Goal: Information Seeking & Learning: Find specific fact

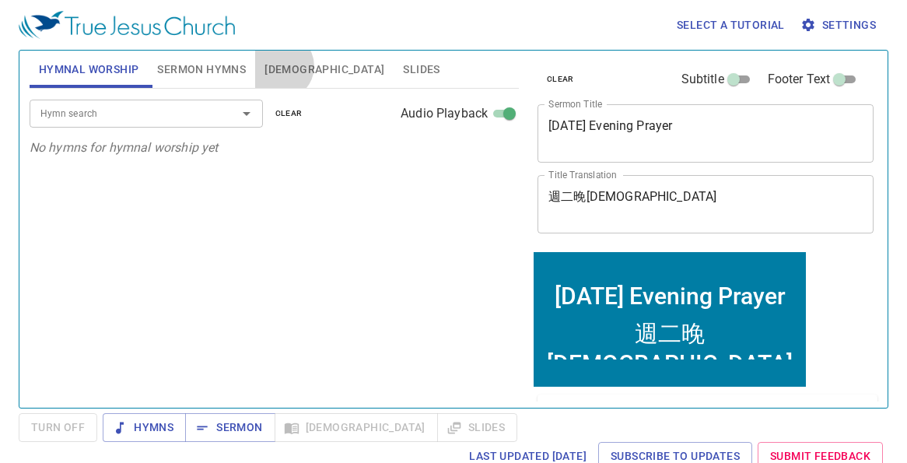
click at [281, 66] on span "[DEMOGRAPHIC_DATA]" at bounding box center [324, 69] width 120 height 19
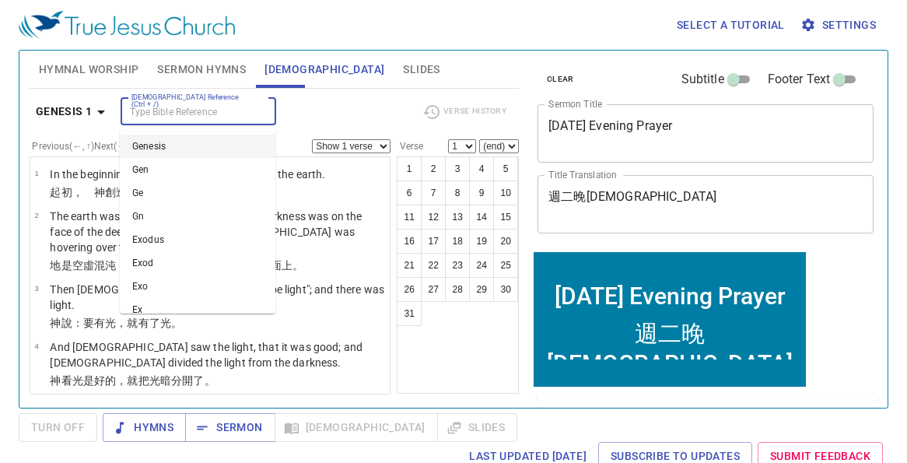
click at [189, 106] on input "[DEMOGRAPHIC_DATA] Reference (Ctrl + /)" at bounding box center [185, 112] width 121 height 18
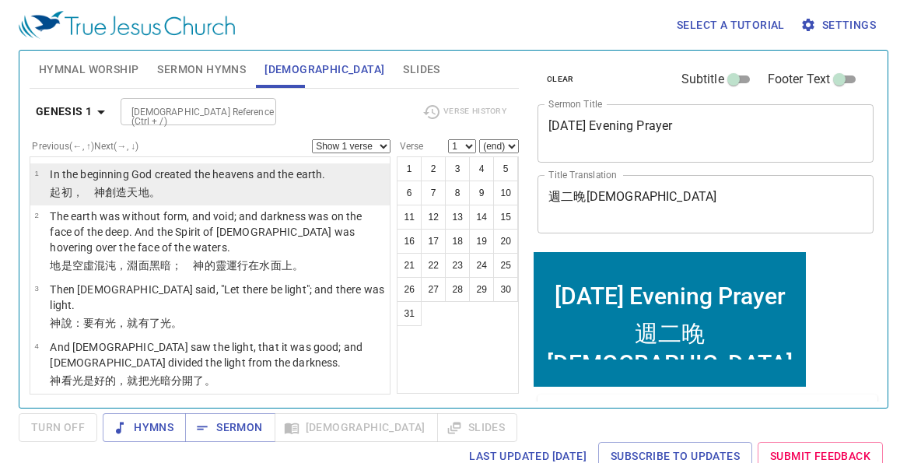
click at [108, 177] on p "In the beginning God created the heavens and the earth." at bounding box center [187, 174] width 275 height 16
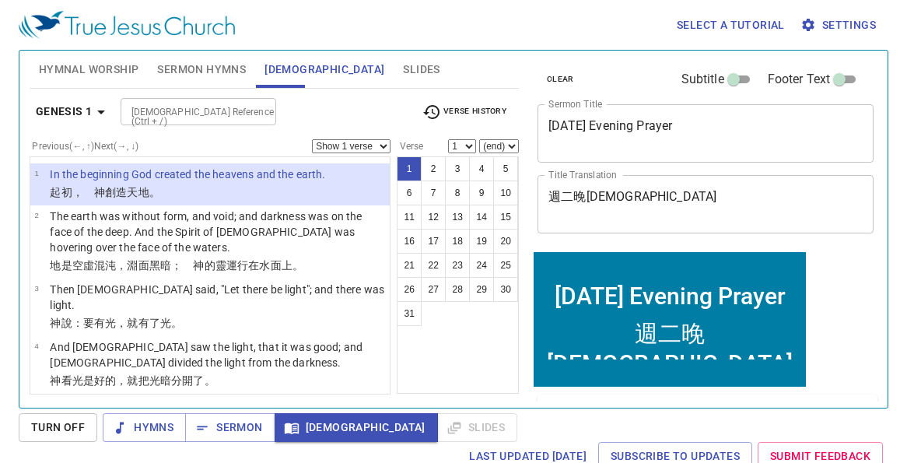
click at [221, 116] on input "[DEMOGRAPHIC_DATA] Reference (Ctrl + /)" at bounding box center [185, 112] width 121 height 18
click at [154, 100] on input "1 [PERSON_NAME] 3" at bounding box center [185, 96] width 121 height 18
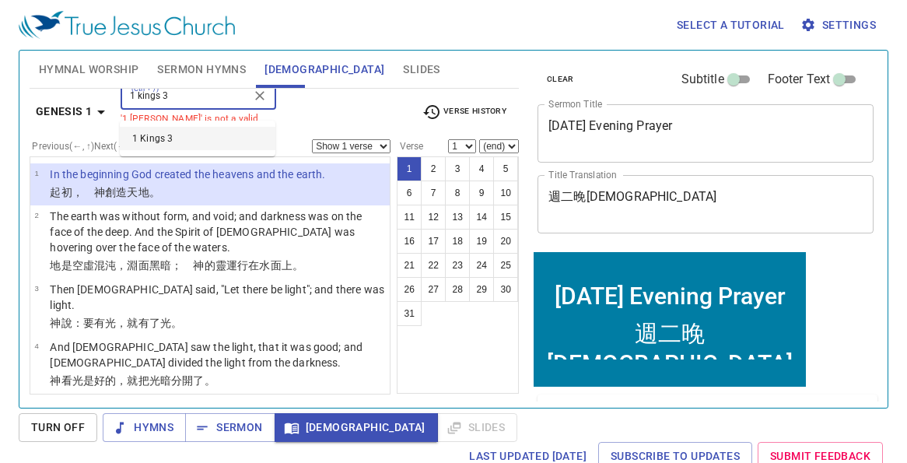
type input "1 kings 3"
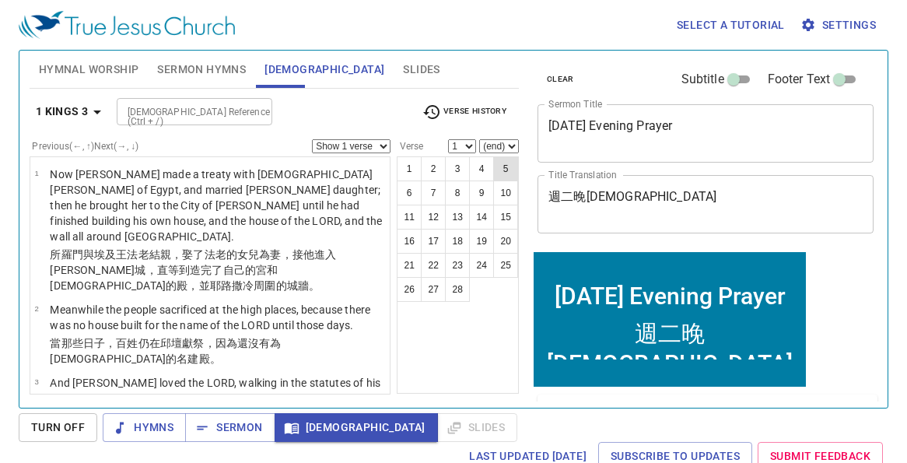
click at [505, 164] on button "5" at bounding box center [505, 168] width 25 height 25
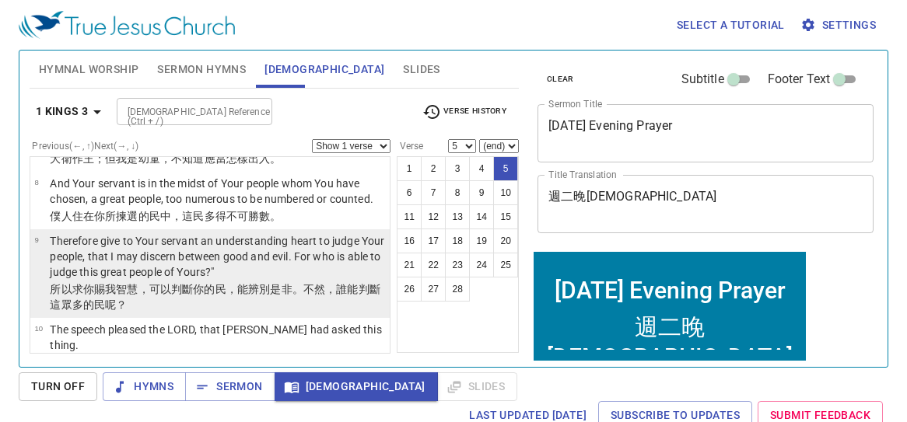
scroll to position [675, 0]
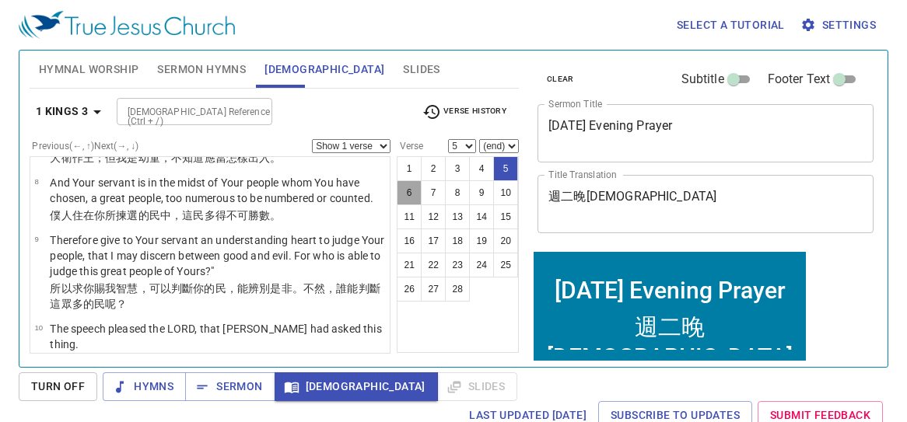
click at [413, 191] on button "6" at bounding box center [409, 192] width 25 height 25
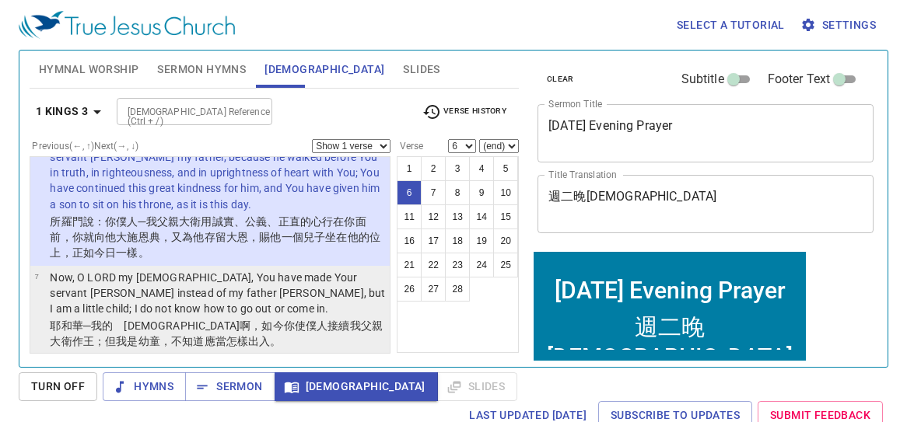
scroll to position [493, 0]
click at [239, 268] on p "Now, O LORD my [DEMOGRAPHIC_DATA], You have made Your servant [PERSON_NAME] ins…" at bounding box center [217, 291] width 335 height 47
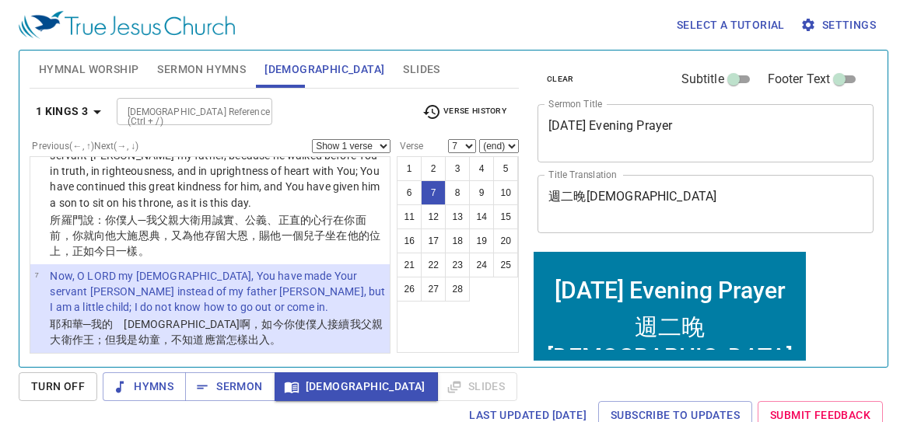
scroll to position [497, 0]
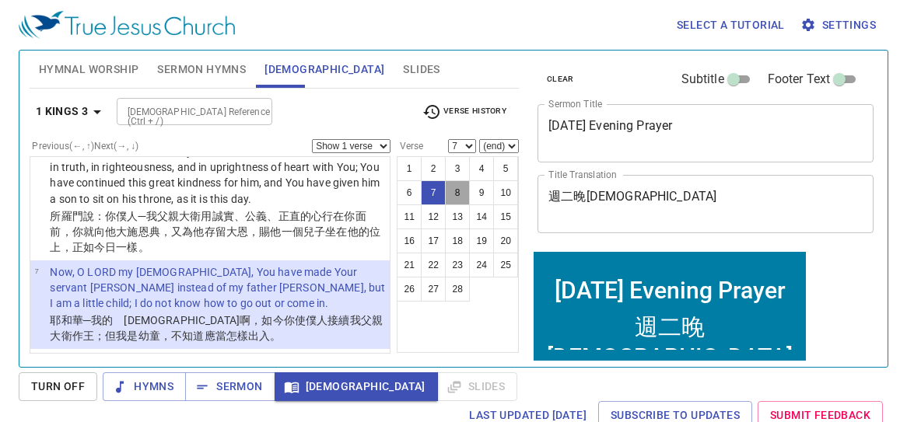
click at [456, 194] on button "8" at bounding box center [457, 192] width 25 height 25
select select "8"
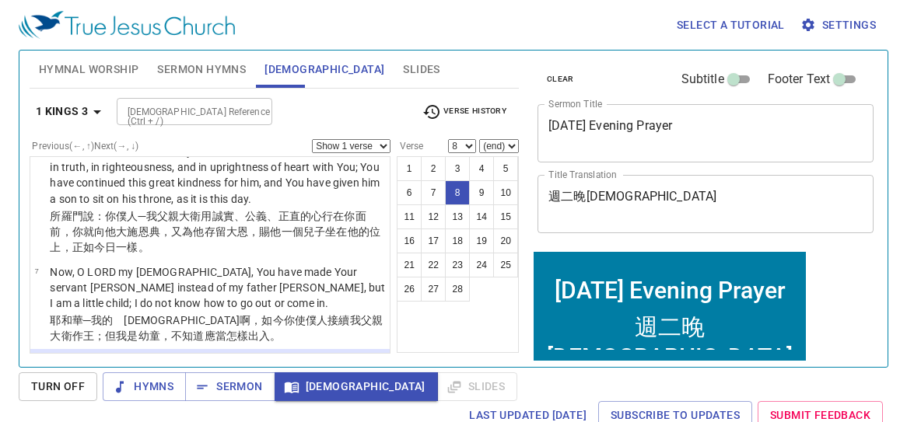
click at [376, 146] on select "Show 1 verse Show 2 verses Show 3 verses Show 4 verses Show 5 verses" at bounding box center [351, 146] width 79 height 14
select select "4"
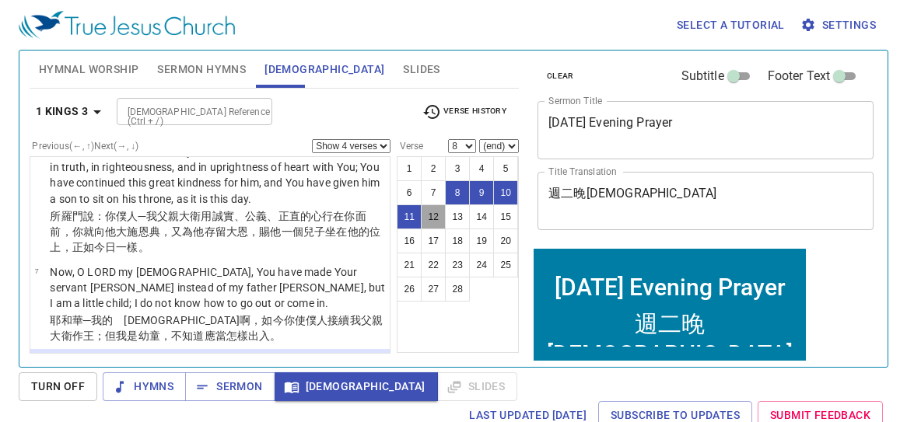
click at [432, 217] on button "12" at bounding box center [433, 216] width 25 height 25
select select "12"
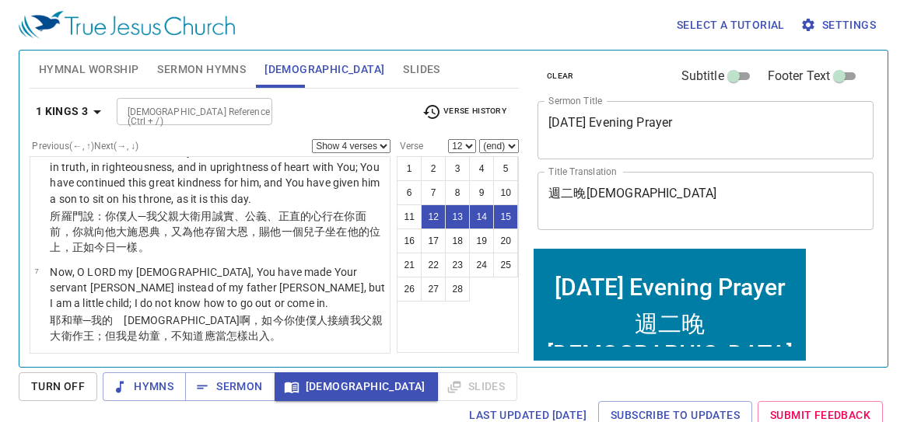
scroll to position [865, 0]
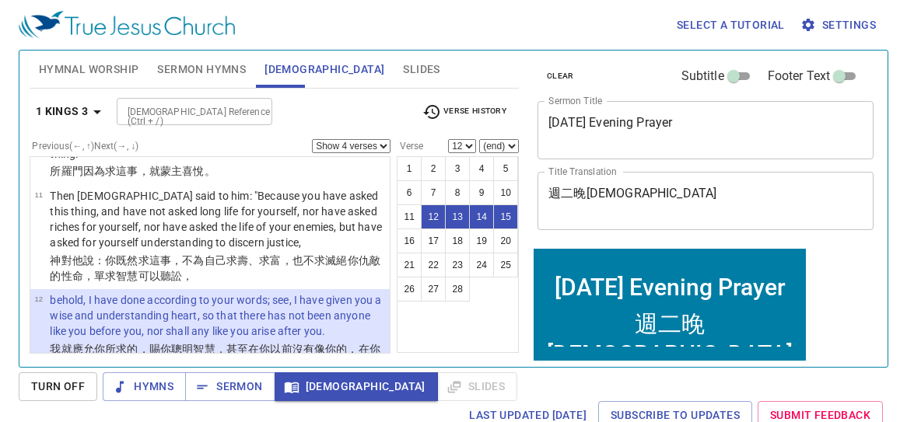
click at [373, 144] on select "Show 1 verse Show 2 verses Show 3 verses Show 4 verses Show 5 verses" at bounding box center [351, 146] width 79 height 14
select select "3"
